Goal: Transaction & Acquisition: Purchase product/service

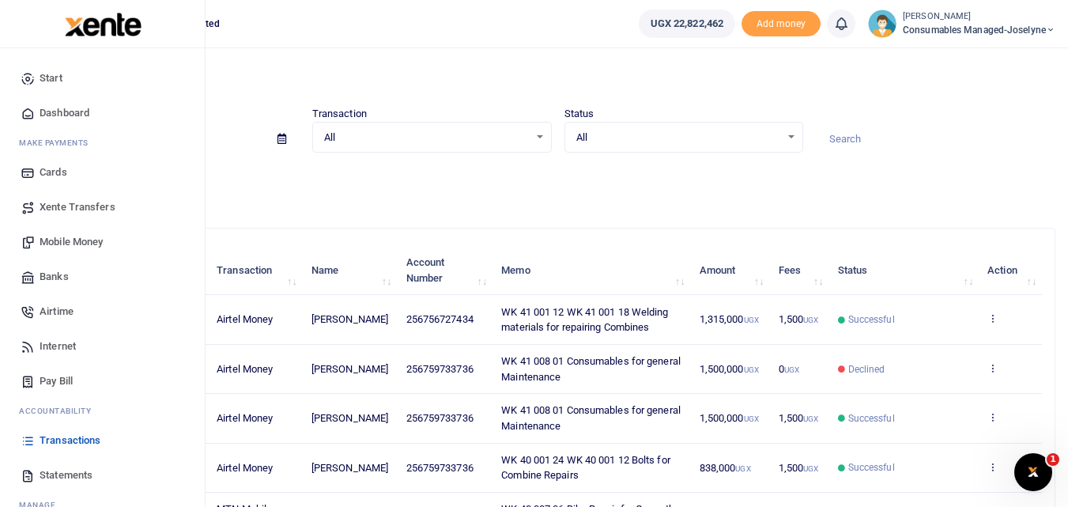
click at [63, 278] on span "Banks" at bounding box center [54, 277] width 29 height 16
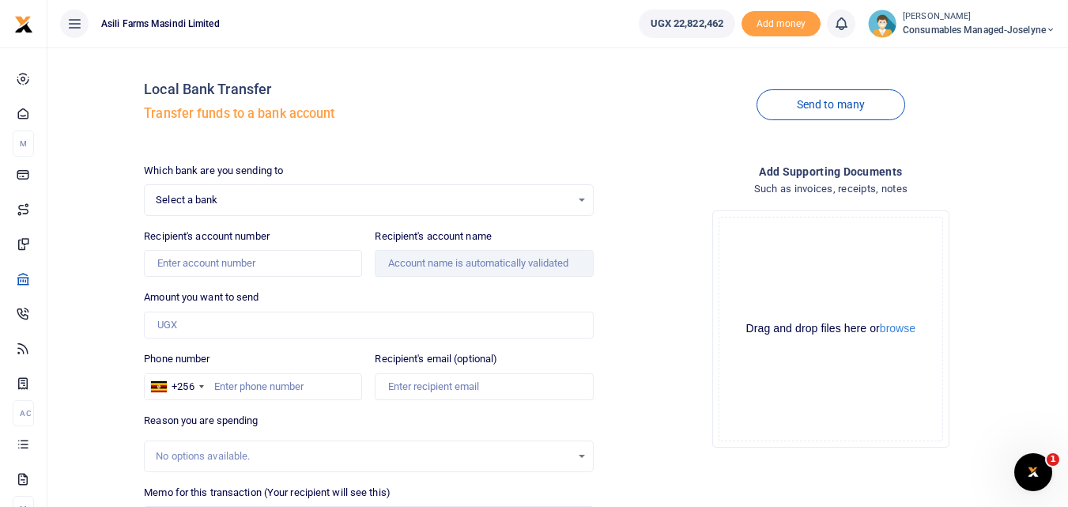
click at [582, 198] on div "Select a bank Select an option..." at bounding box center [369, 199] width 448 height 17
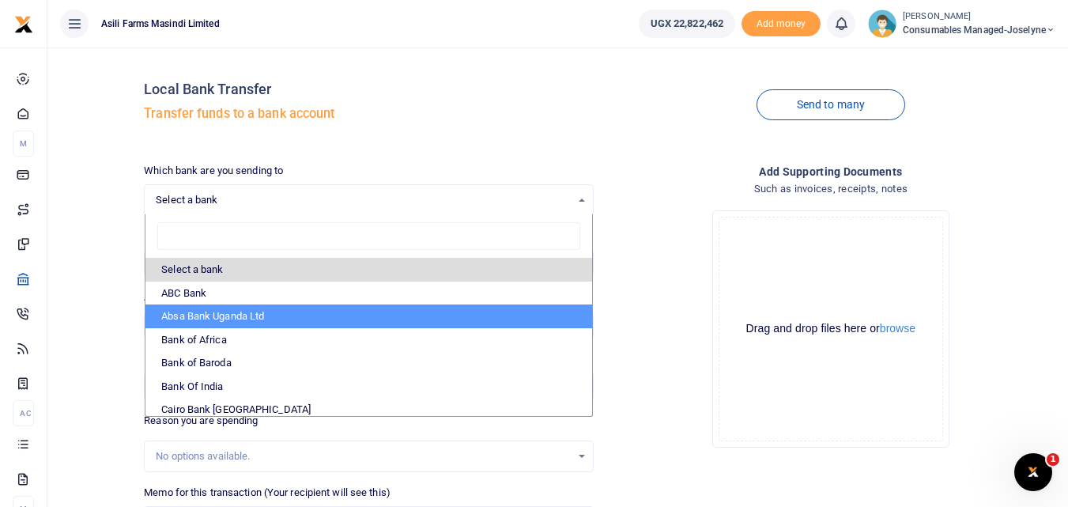
click at [262, 315] on li "Absa Bank Uganda Ltd" at bounding box center [368, 316] width 446 height 24
select select "ABSA"
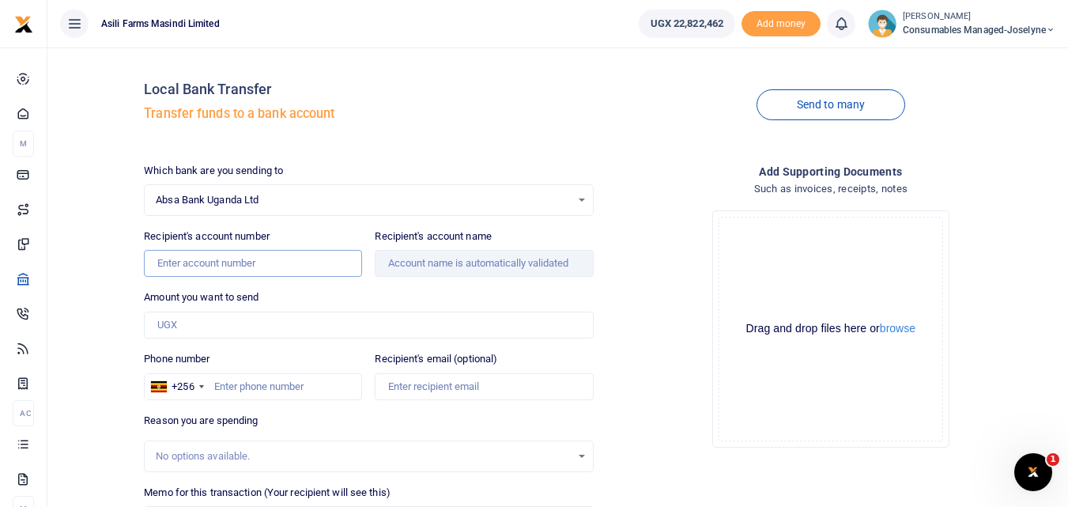
click at [303, 266] on input "Recipient's account number" at bounding box center [253, 263] width 218 height 27
type input "6000821339"
click at [454, 266] on input "Recipient's account name" at bounding box center [484, 263] width 218 height 27
click at [268, 337] on input "Amount you want to send" at bounding box center [368, 325] width 449 height 27
type input "Bakerm Enterprises Limited"
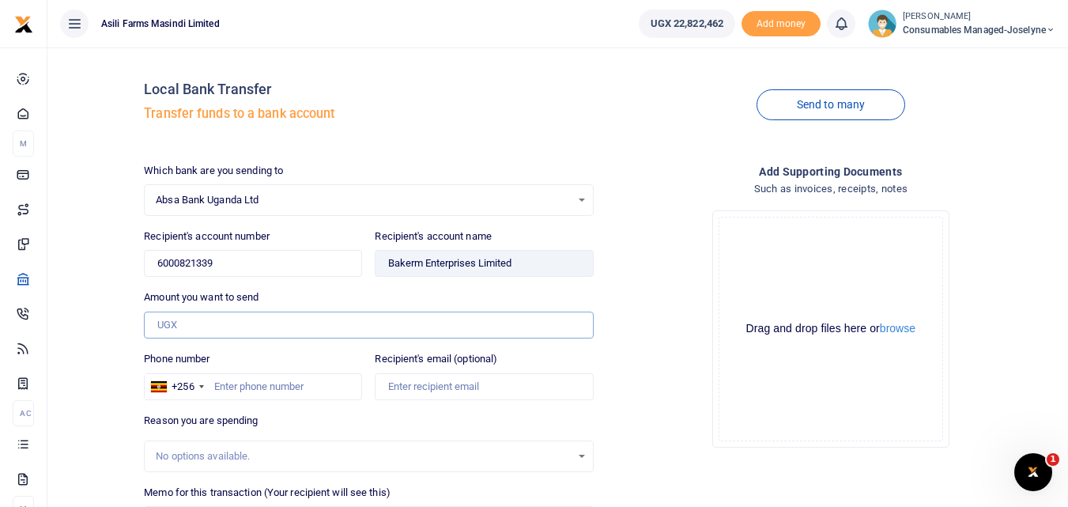
click at [172, 328] on input "Amount you want to send" at bounding box center [368, 325] width 449 height 27
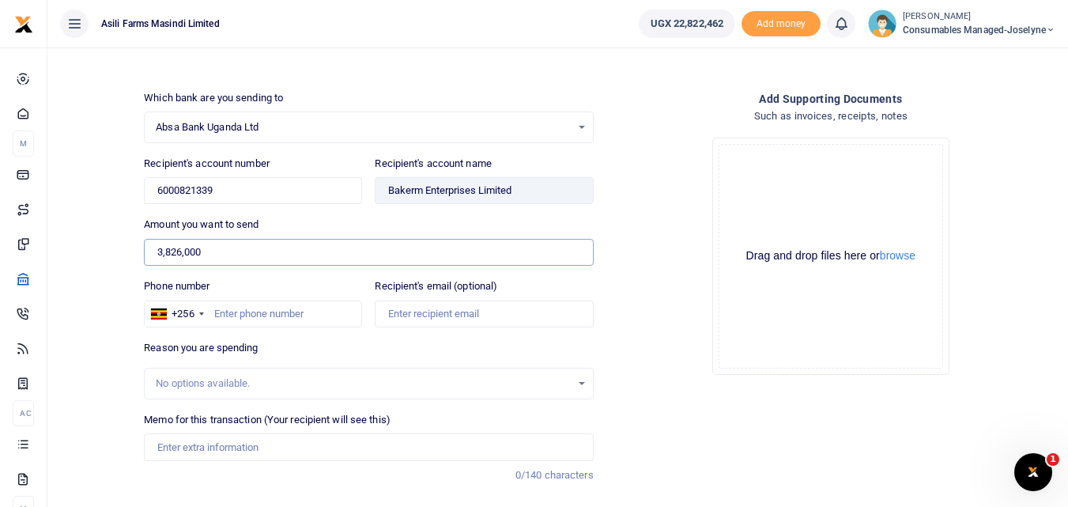
scroll to position [169, 0]
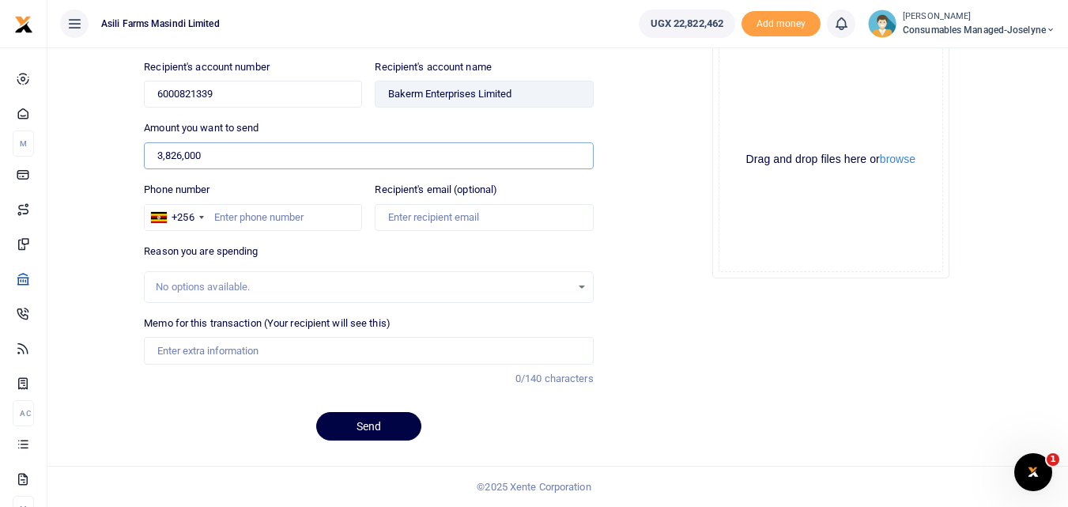
type input "3,826,000"
click at [195, 349] on input "Memo for this transaction (Your recipient will see this)" at bounding box center [368, 350] width 449 height 27
paste input "WK 41 /001 / 34"
paste input "WK 41 /001 / 33"
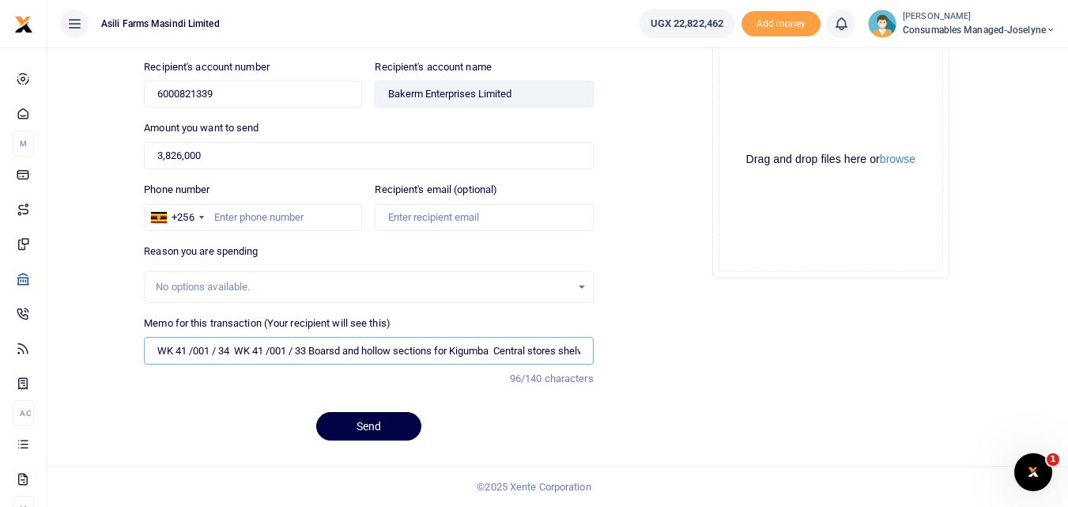
click at [298, 353] on input "WK 41 /001 / 34 WK 41 /001 / 33 Boarsd and hollow sections for Kigumba Central …" at bounding box center [368, 350] width 449 height 27
type input "WK 41 001 34 WK 41 001 33 Boarsd and hollow sections for Kigumba Central stores…"
click at [383, 432] on button "Send" at bounding box center [368, 426] width 105 height 28
click at [212, 213] on input "Phone number" at bounding box center [253, 217] width 218 height 27
type input "780778791"
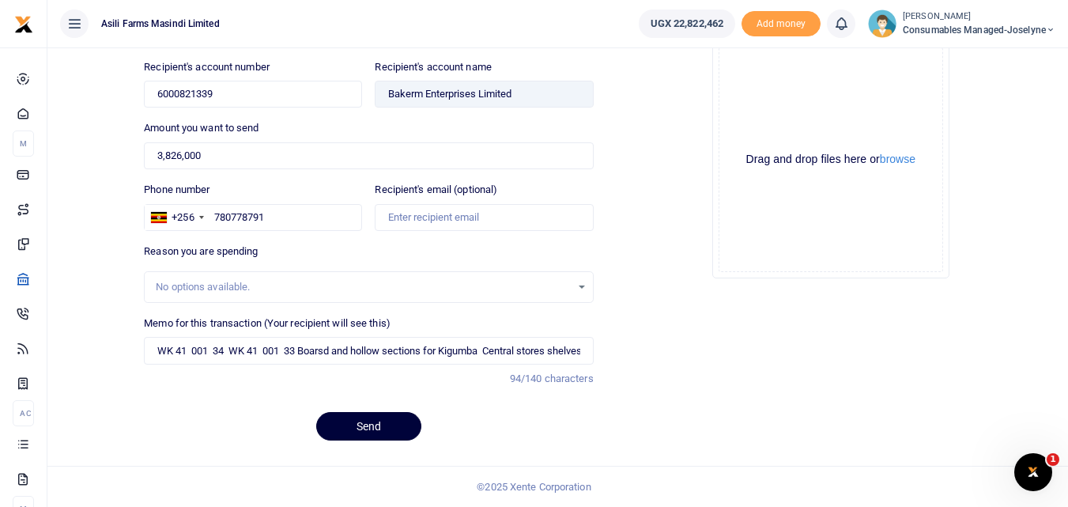
click at [356, 428] on button "Send" at bounding box center [368, 426] width 105 height 28
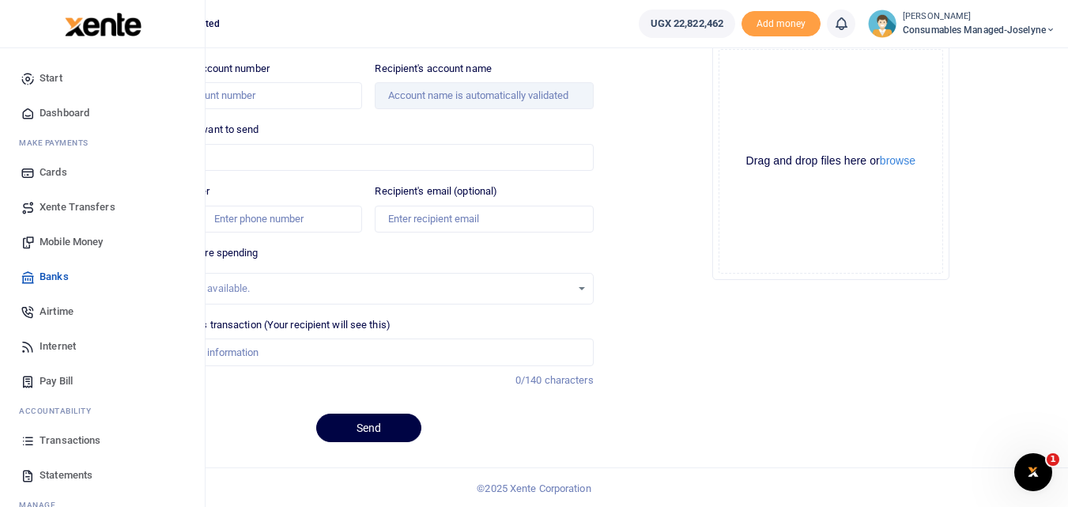
click at [28, 444] on icon at bounding box center [28, 440] width 14 height 14
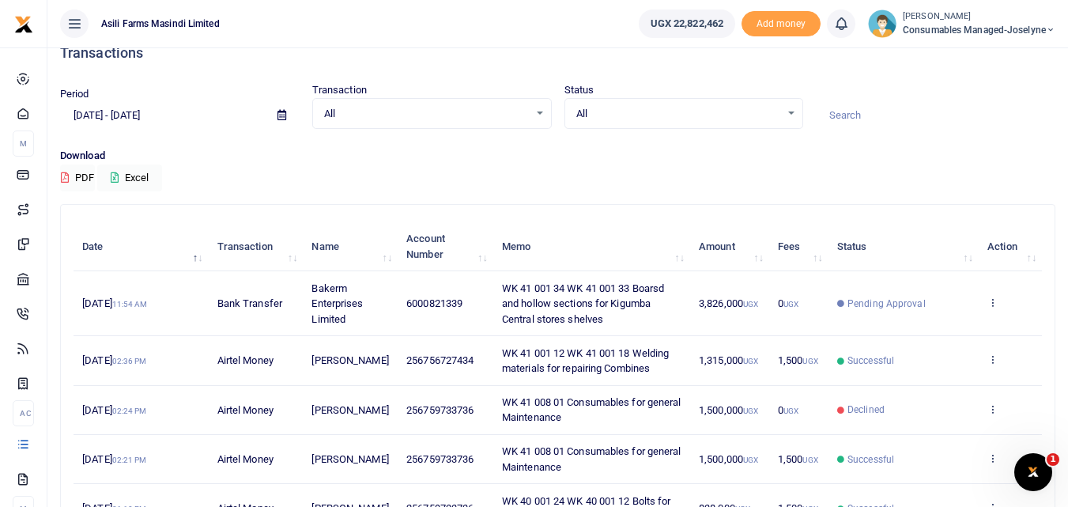
scroll to position [27, 0]
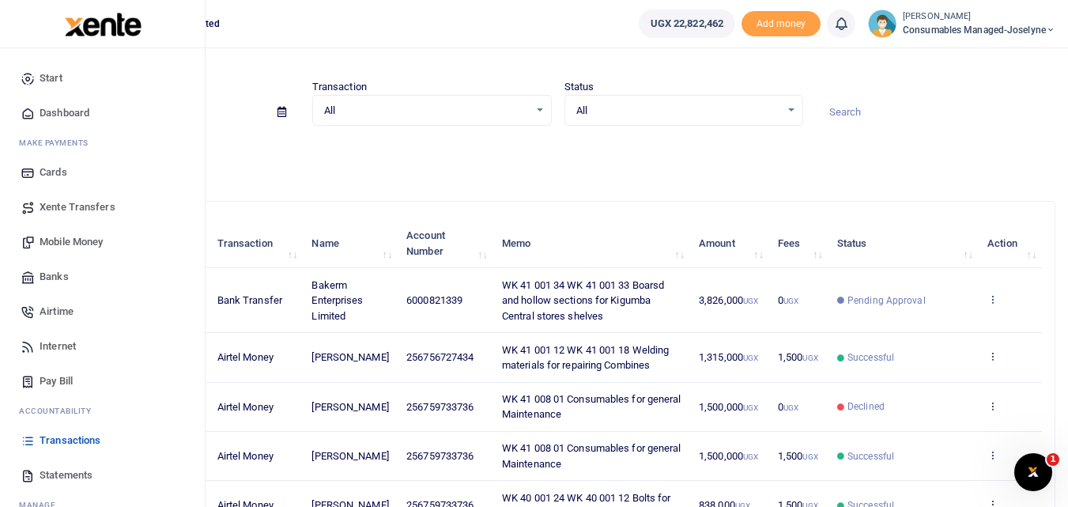
click at [77, 237] on span "Mobile Money" at bounding box center [71, 242] width 63 height 16
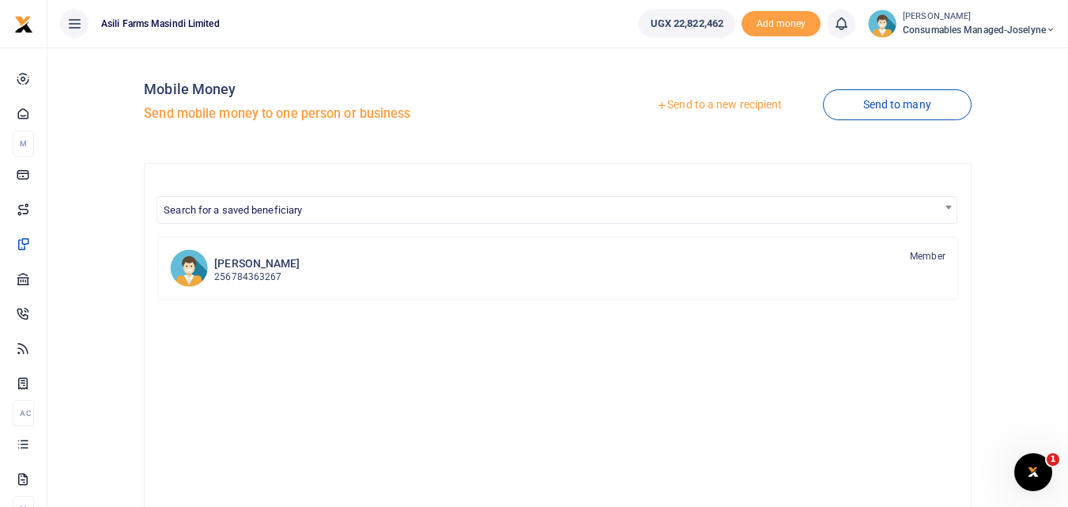
click at [701, 103] on link "Send to a new recipient" at bounding box center [719, 105] width 206 height 28
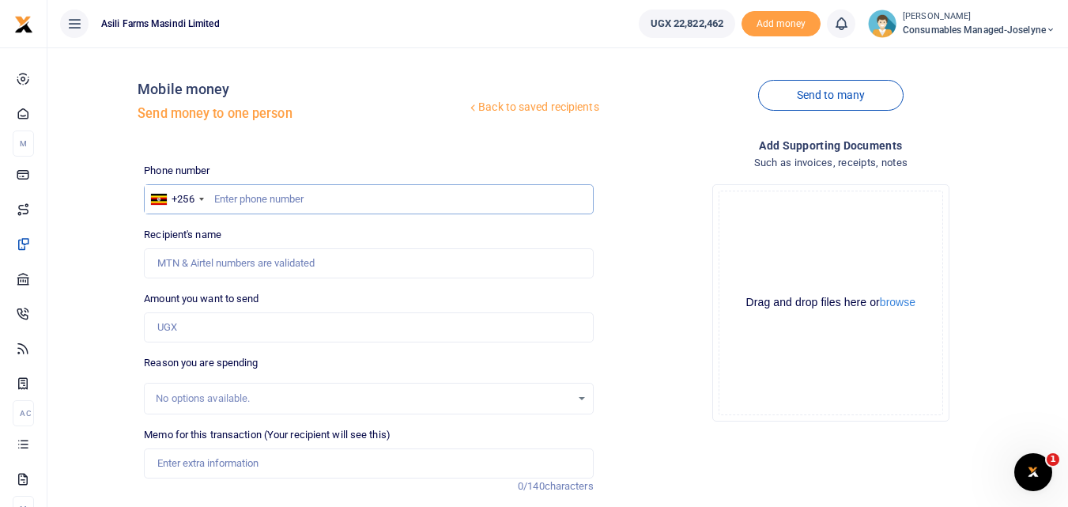
click at [244, 209] on input "text" at bounding box center [368, 199] width 449 height 30
type input "777460006"
type input "Harriet Namirimu"
type input "777460006"
click at [182, 331] on input "Amount you want to send" at bounding box center [368, 327] width 449 height 30
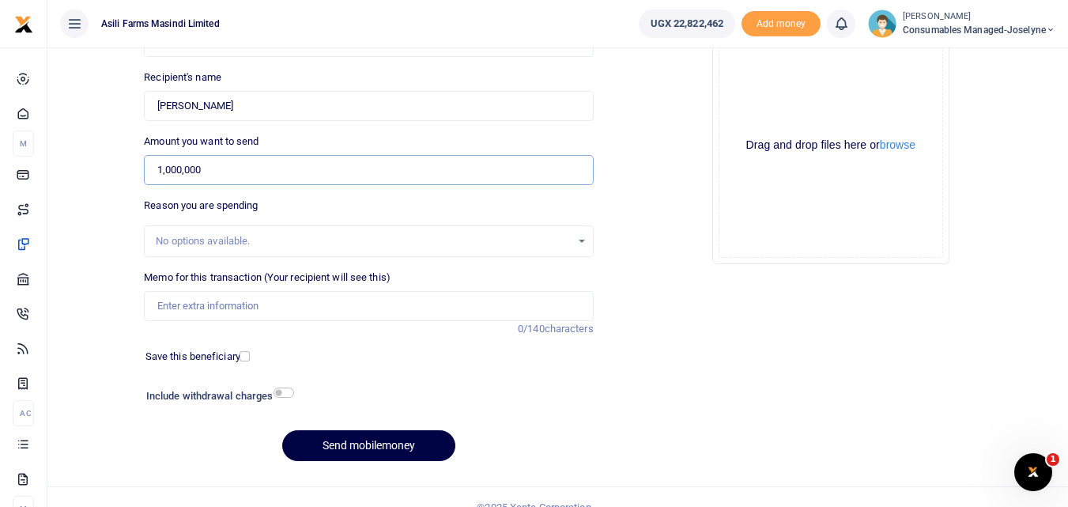
scroll to position [161, 0]
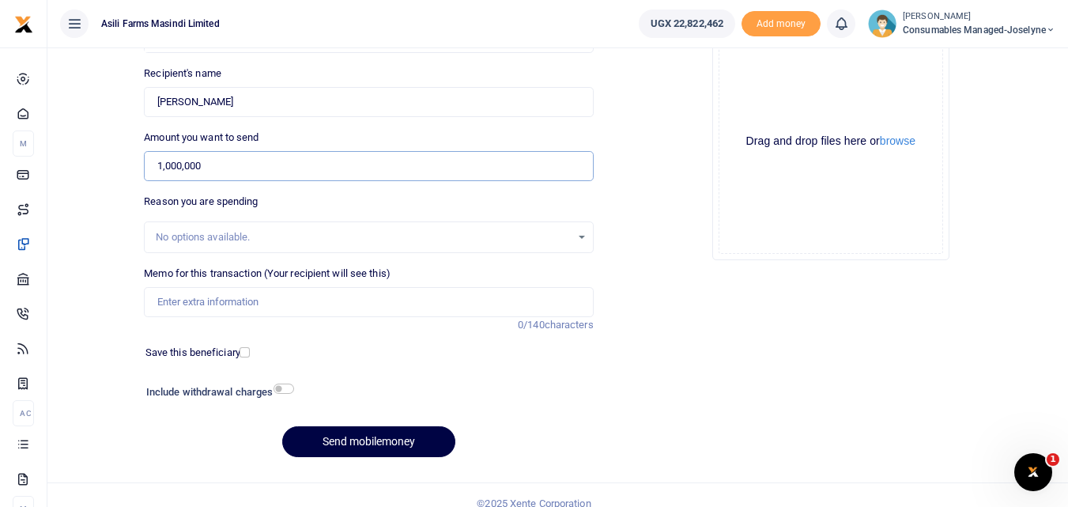
type input "1,000,000"
click at [202, 289] on input "Memo for this transaction (Your recipient will see this)" at bounding box center [368, 302] width 449 height 30
click at [159, 300] on input "Memo for this transaction (Your recipient will see this)" at bounding box center [368, 302] width 449 height 30
click at [175, 303] on input "Memo for this transaction (Your recipient will see this)" at bounding box center [368, 302] width 449 height 30
paste input "WK 41 /008 / 02"
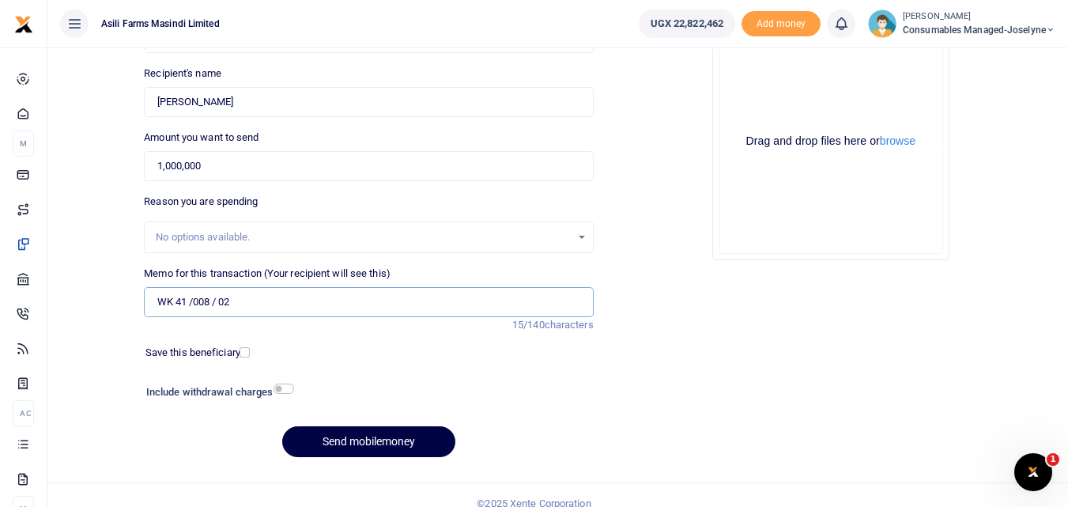
click at [267, 296] on input "WK 41 /008 / 02" at bounding box center [368, 302] width 449 height 30
click at [454, 300] on input "WK 41 /008 / 02 Petrol for spraying welding mowing and bikes fr Security and Cr…" at bounding box center [368, 302] width 449 height 30
click at [217, 304] on input "WK 41 /008 / 02 Petrol for spraying welding mowing and bikes for Security and C…" at bounding box center [368, 302] width 449 height 30
type input "WK 41 008 02 Petrol for spraying welding mowing and bikes for Security and Crop…"
click at [380, 446] on button "Send mobilemoney" at bounding box center [368, 441] width 173 height 31
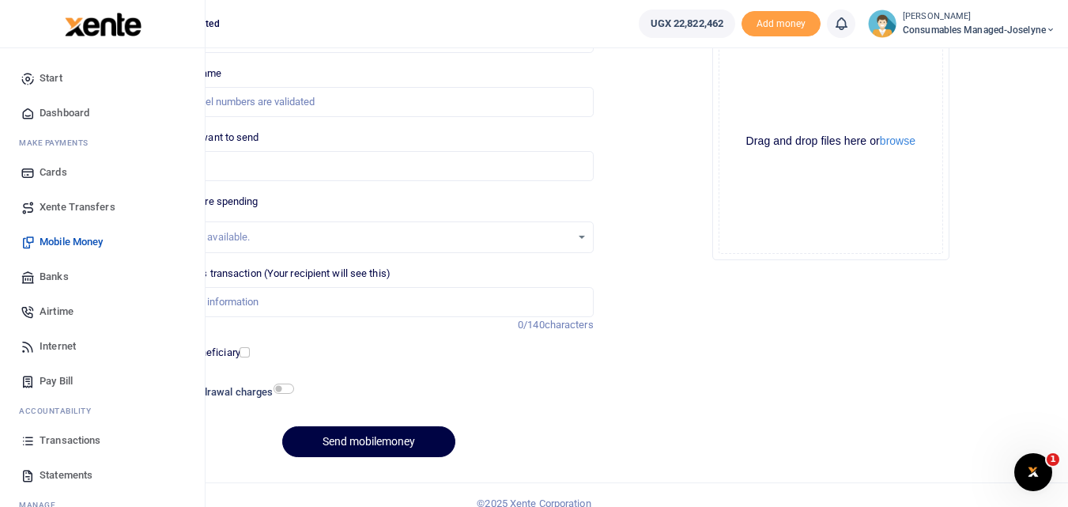
click at [30, 445] on icon at bounding box center [28, 440] width 14 height 14
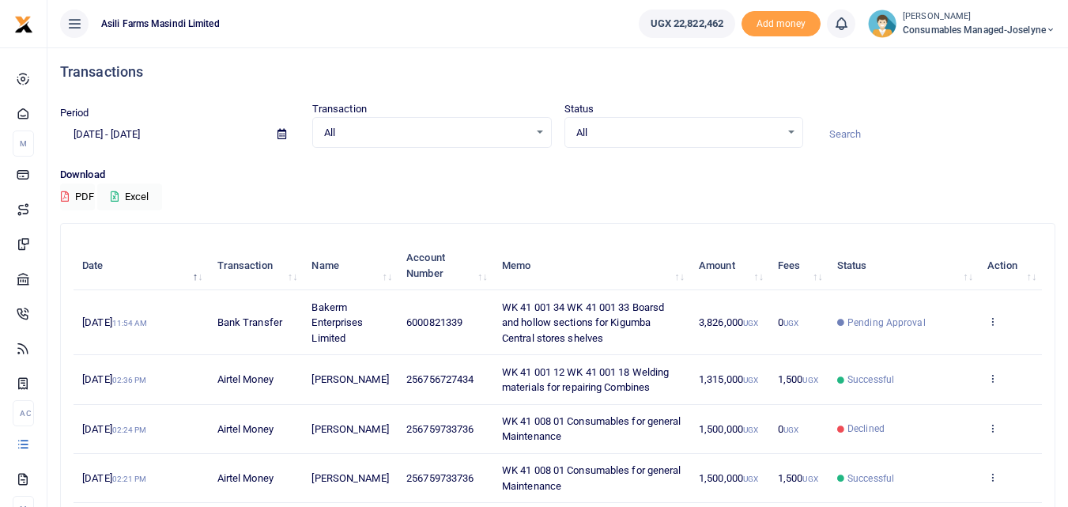
scroll to position [2, 0]
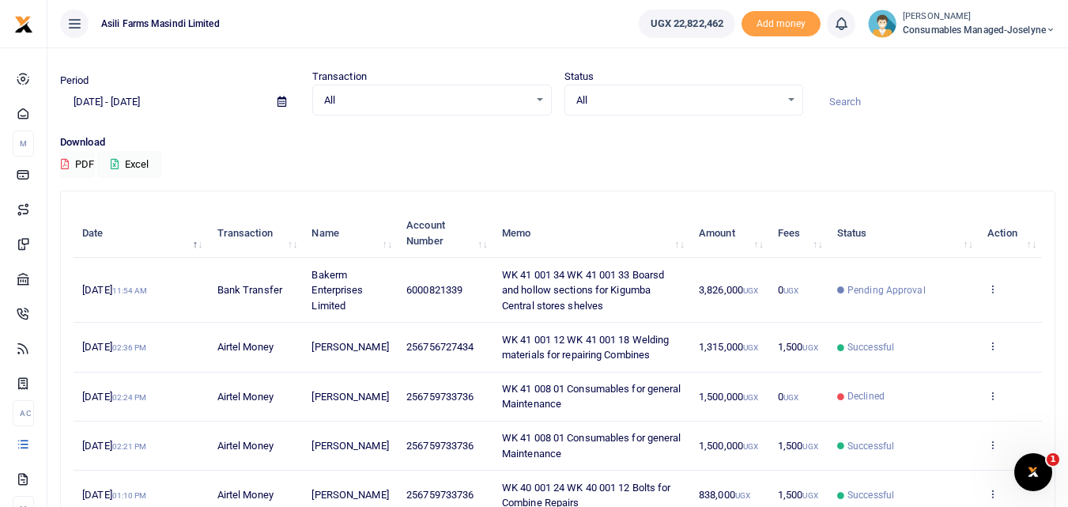
scroll to position [9, 0]
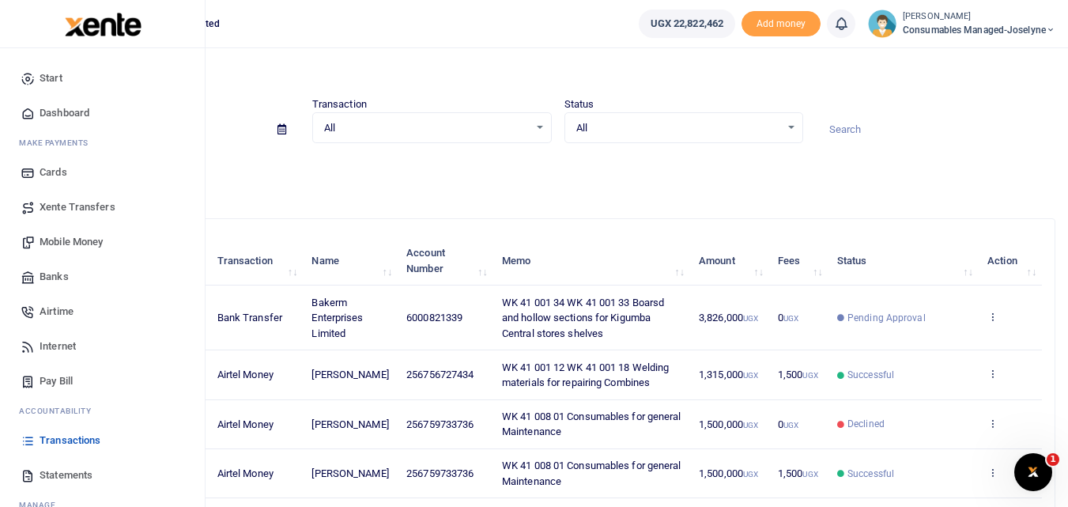
click at [57, 237] on span "Mobile Money" at bounding box center [71, 242] width 63 height 16
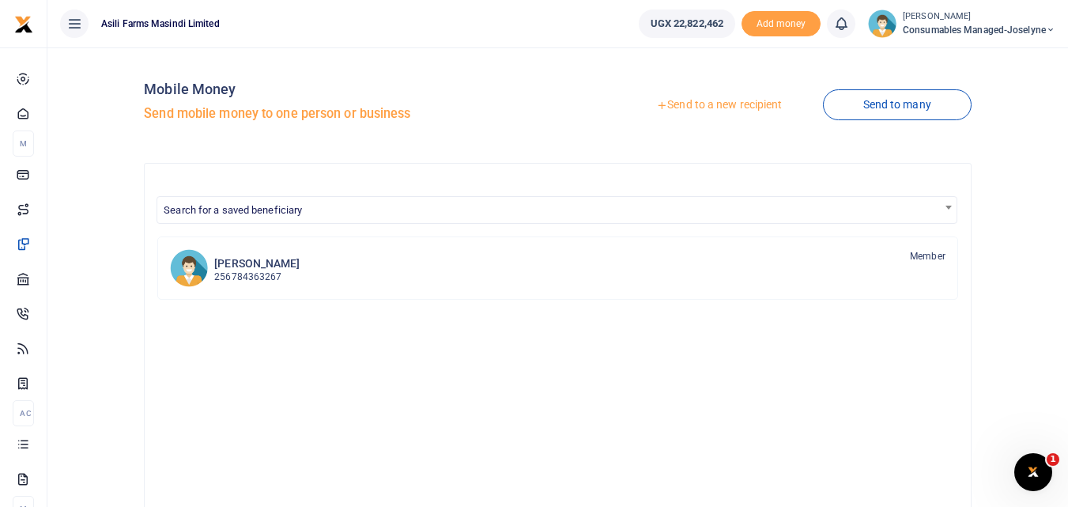
click at [703, 106] on link "Send to a new recipient" at bounding box center [719, 105] width 206 height 28
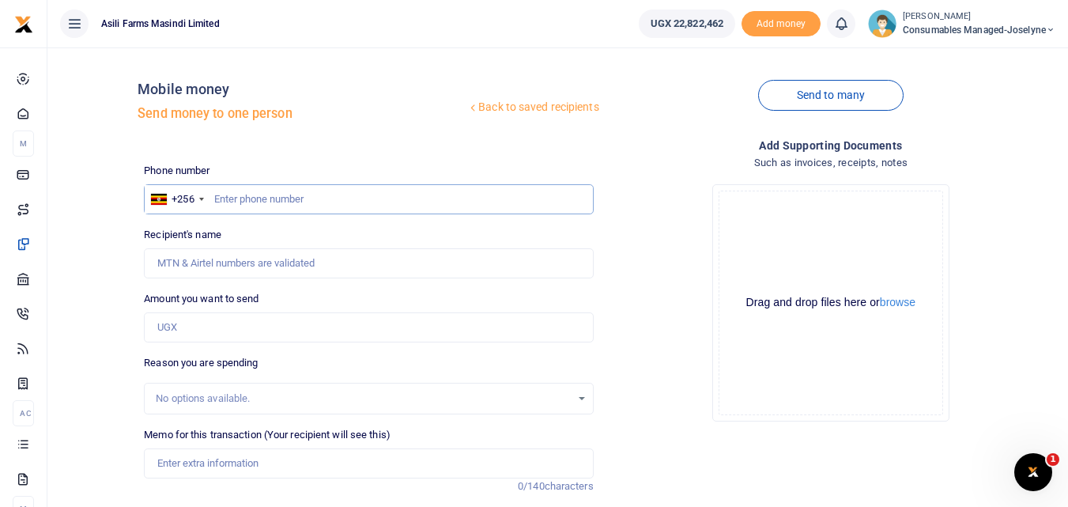
click at [230, 206] on input "text" at bounding box center [368, 199] width 449 height 30
type input "756727434"
type input "[PERSON_NAME]"
type input "756727434"
click at [194, 334] on input "Amount you want to send" at bounding box center [368, 327] width 449 height 30
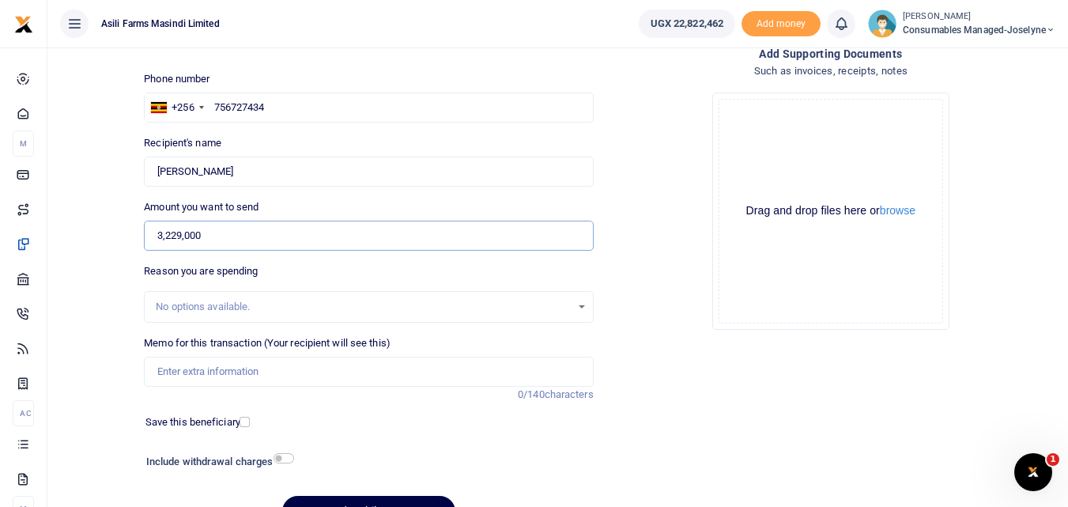
scroll to position [93, 0]
type input "3,229,000"
click at [172, 368] on input "Memo for this transaction (Your recipient will see this)" at bounding box center [368, 370] width 449 height 30
click at [160, 376] on input "Memo for this transaction (Your recipient will see this)" at bounding box center [368, 370] width 449 height 30
paste input "WK 41 /001 / 32"
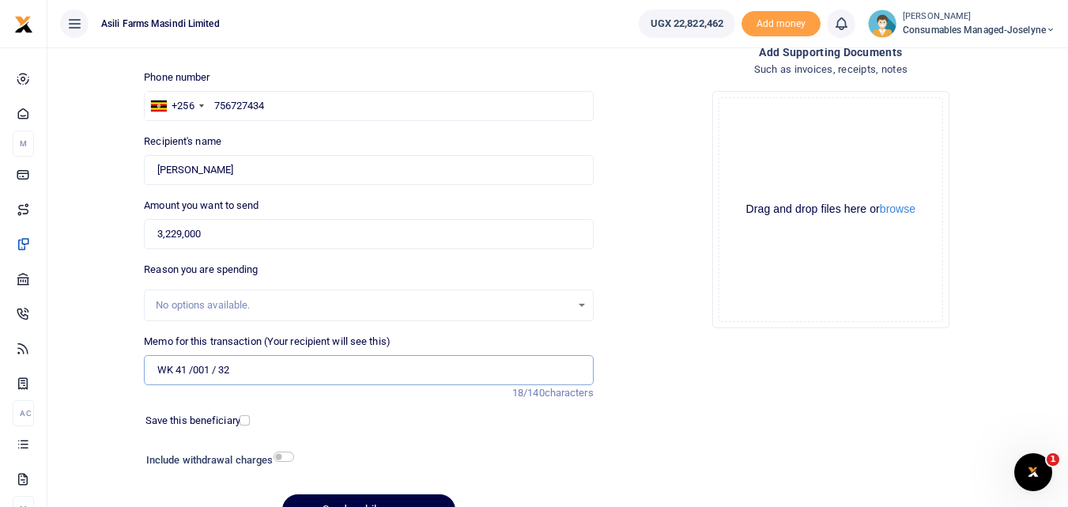
paste input "WK 41 /001 / 34"
click at [298, 372] on input "WK 41 /001 / 32 WK 41 /001 / 34" at bounding box center [368, 370] width 449 height 30
click at [317, 367] on input "WK 41 001 32 WK 41 001 34" at bounding box center [368, 370] width 449 height 30
type input "WK 41 001 32 WK 41 001 34 Ms plates 4mm for Workshop table and hollow sections …"
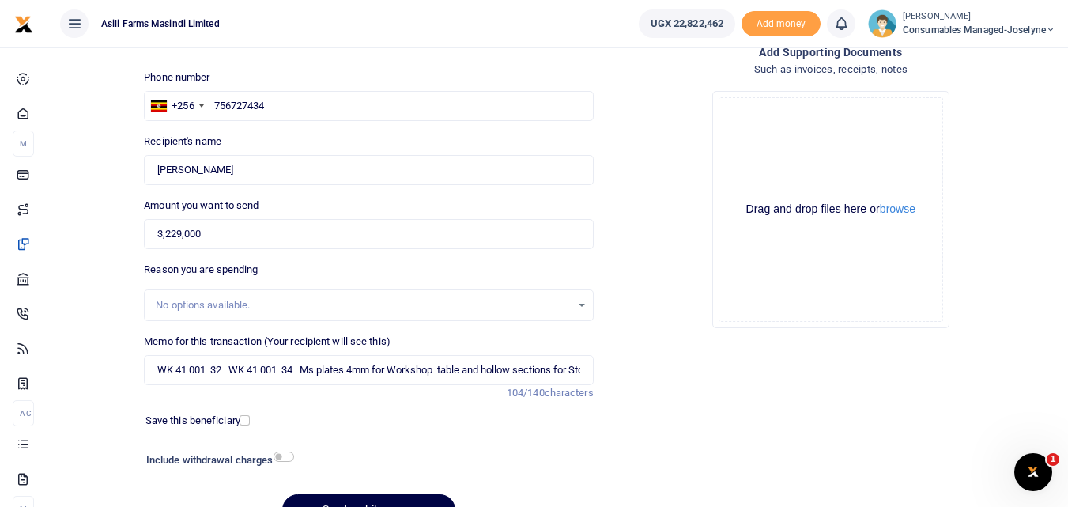
click at [608, 327] on div "Drop your files here Drag and drop files here or browse Powered by Uppy" at bounding box center [830, 209] width 449 height 262
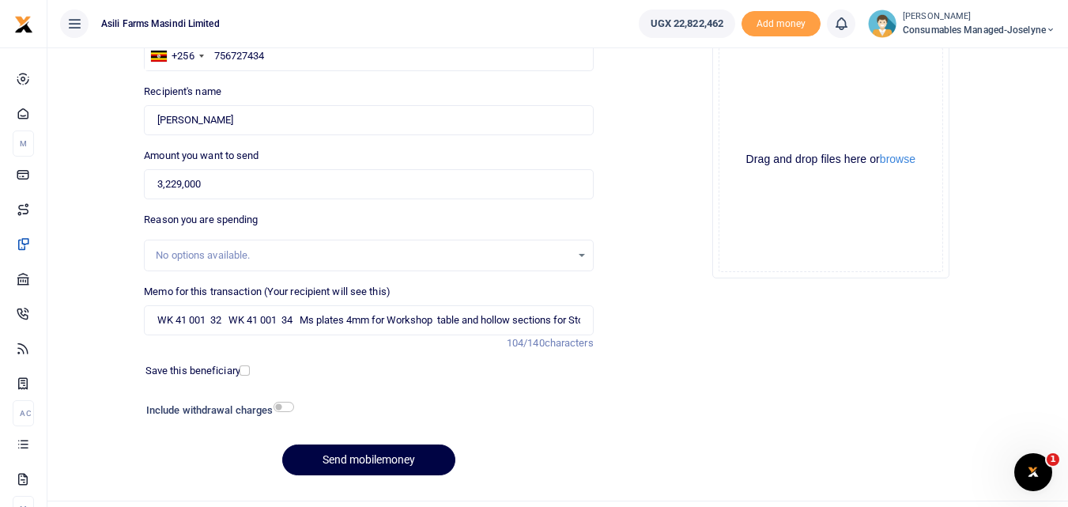
scroll to position [145, 0]
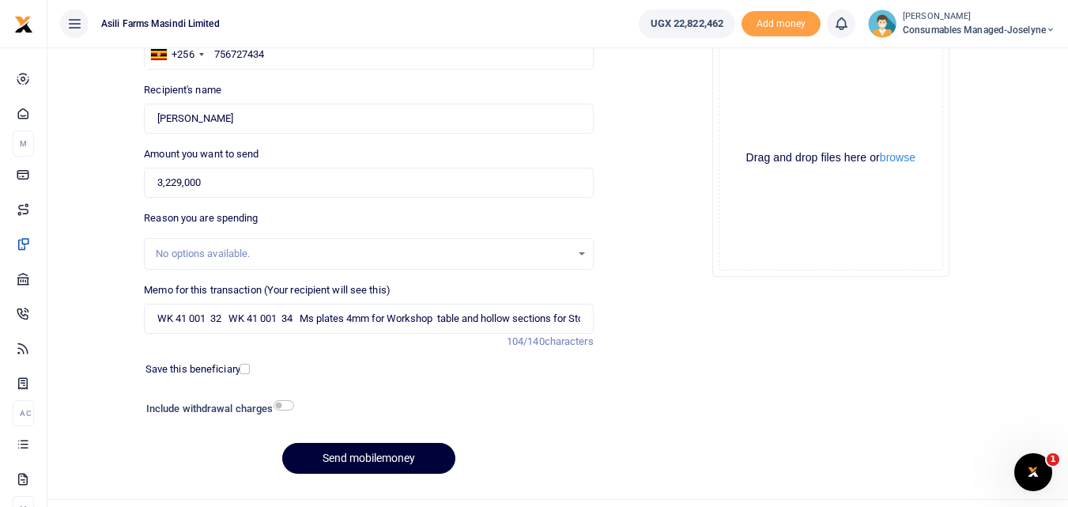
click at [349, 451] on button "Send mobilemoney" at bounding box center [368, 458] width 173 height 31
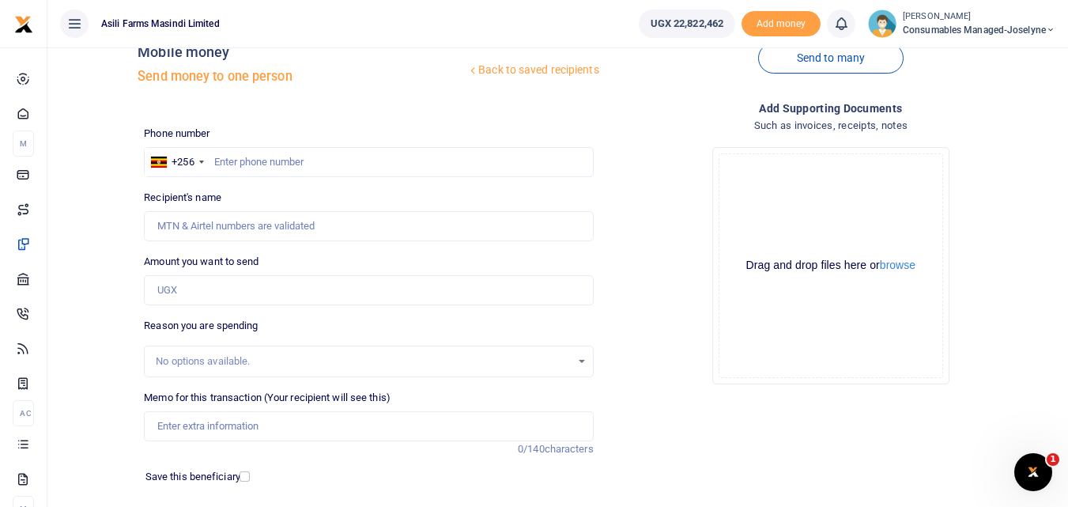
scroll to position [36, 0]
click at [255, 164] on input "text" at bounding box center [368, 164] width 449 height 30
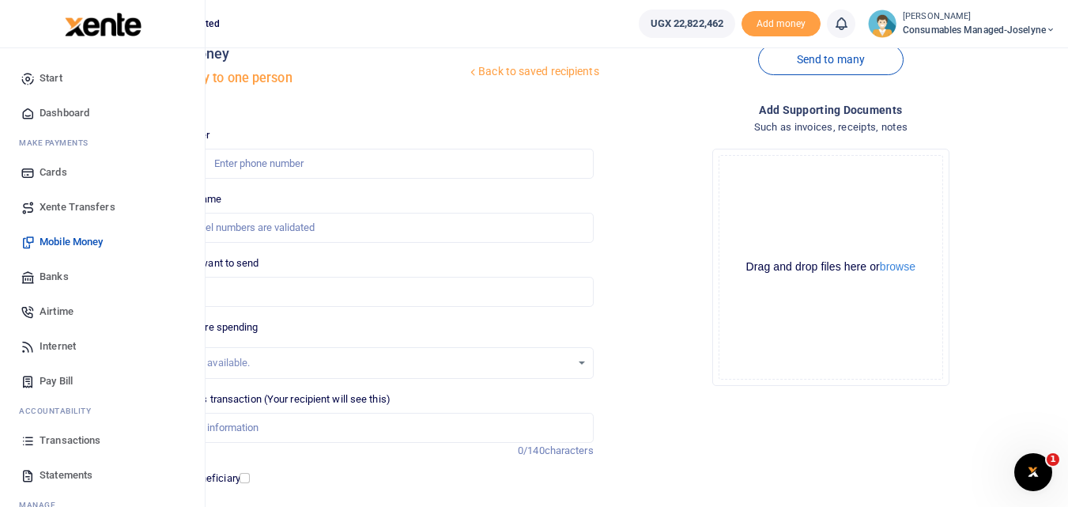
click at [24, 437] on icon at bounding box center [28, 440] width 14 height 14
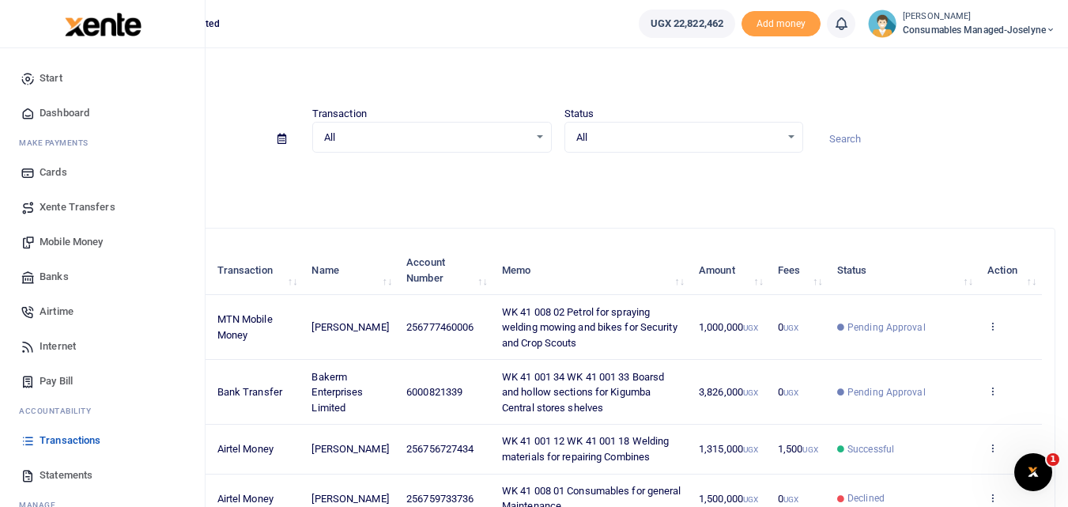
click at [77, 239] on span "Mobile Money" at bounding box center [71, 242] width 63 height 16
